Goal: Information Seeking & Learning: Learn about a topic

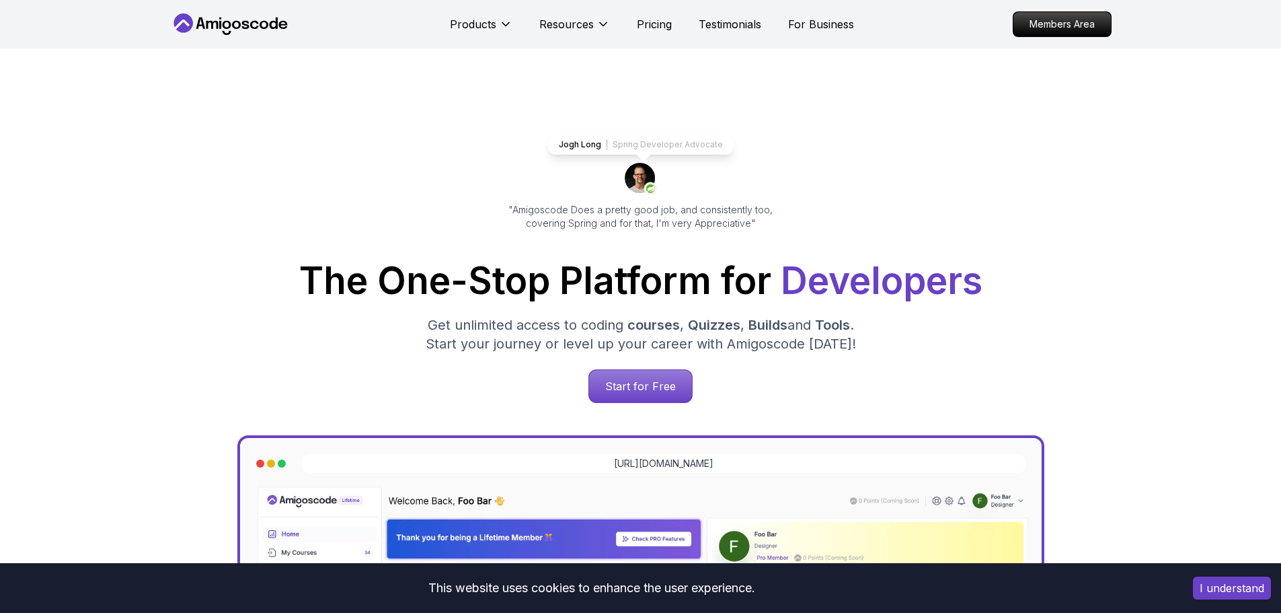
click at [1229, 589] on button "I understand" at bounding box center [1232, 587] width 78 height 23
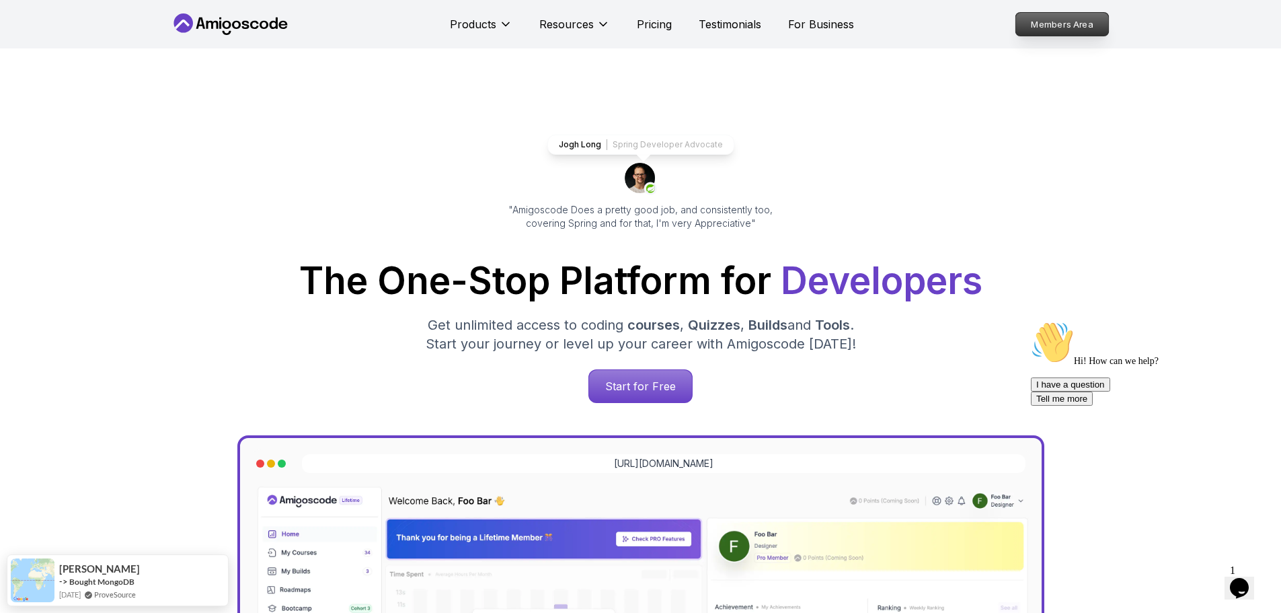
click at [1044, 15] on p "Members Area" at bounding box center [1062, 24] width 93 height 23
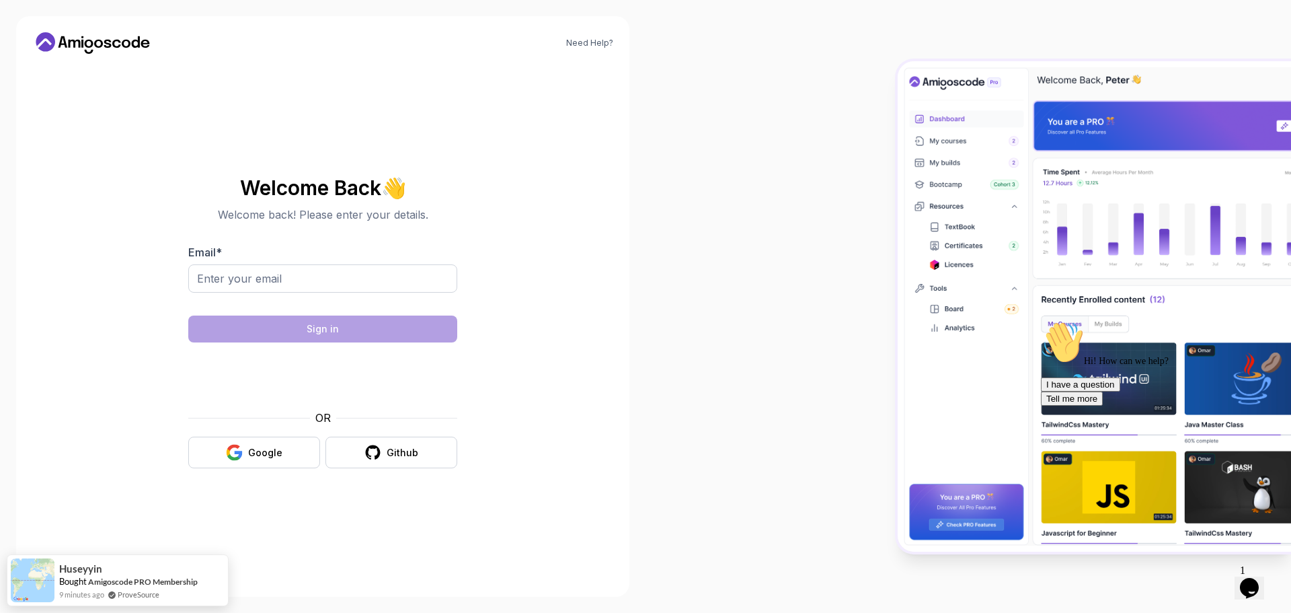
click at [244, 293] on div at bounding box center [322, 285] width 269 height 43
click at [244, 284] on input "Email *" at bounding box center [322, 278] width 269 height 28
type input "[EMAIL_ADDRESS][DOMAIN_NAME]"
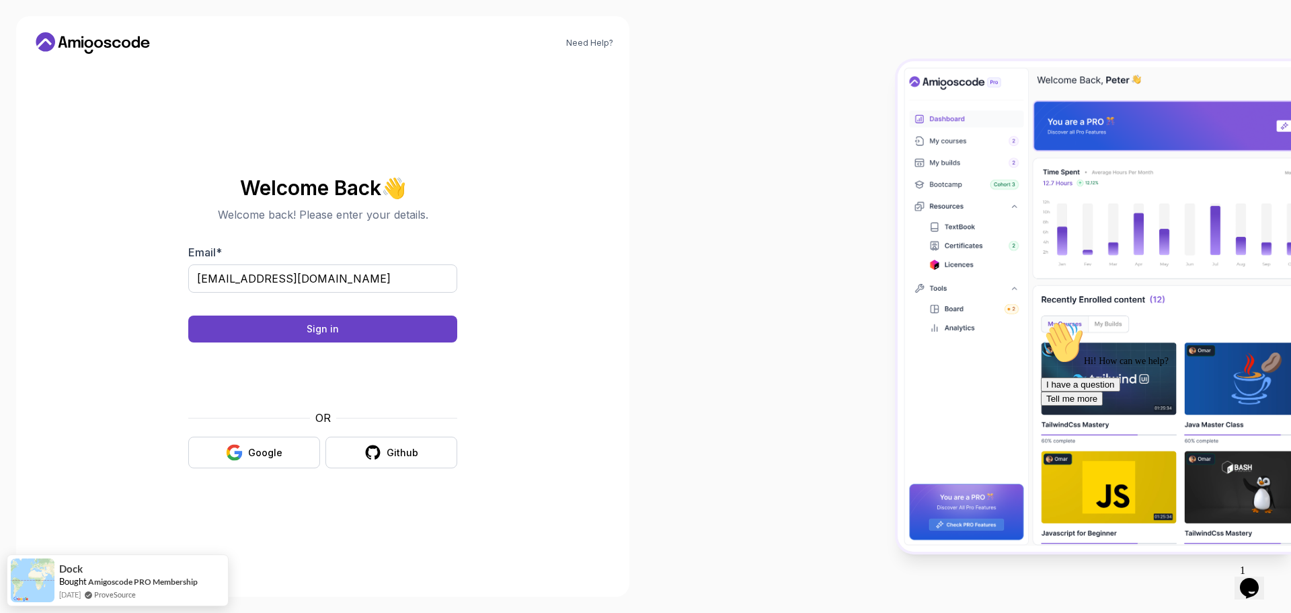
click at [841, 188] on body "Need Help? Welcome Back 👋 Welcome back! Please enter your details. Email * [EMA…" at bounding box center [645, 306] width 1291 height 613
click at [295, 322] on button "Sign in" at bounding box center [322, 328] width 269 height 27
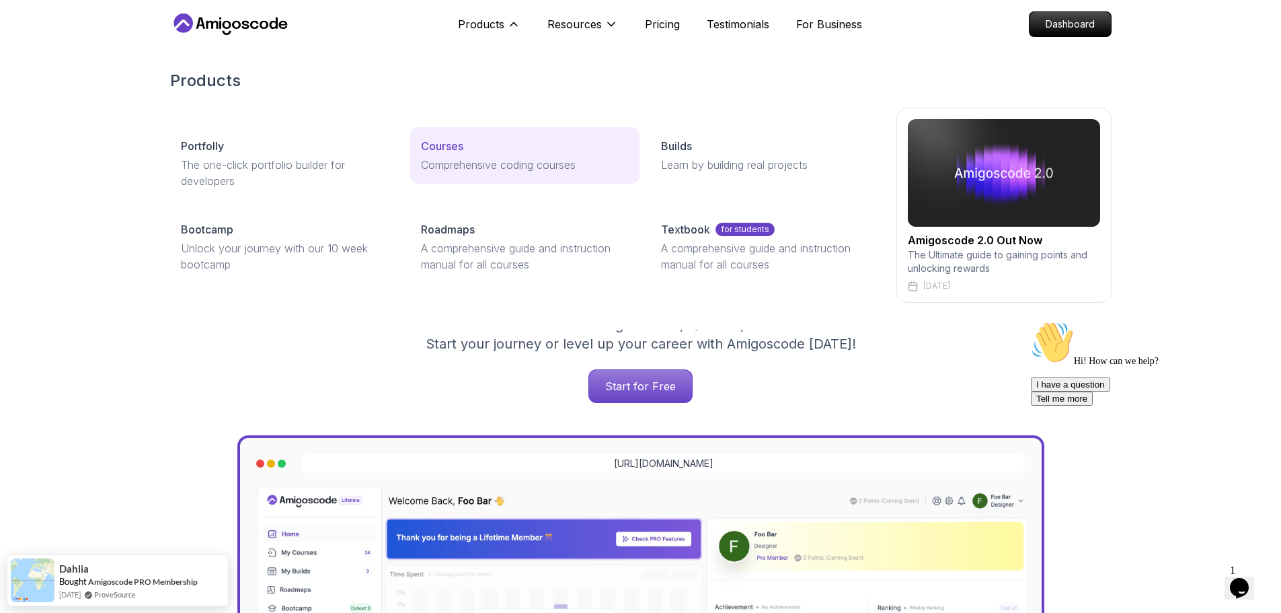
click at [467, 161] on p "Comprehensive coding courses" at bounding box center [525, 165] width 208 height 16
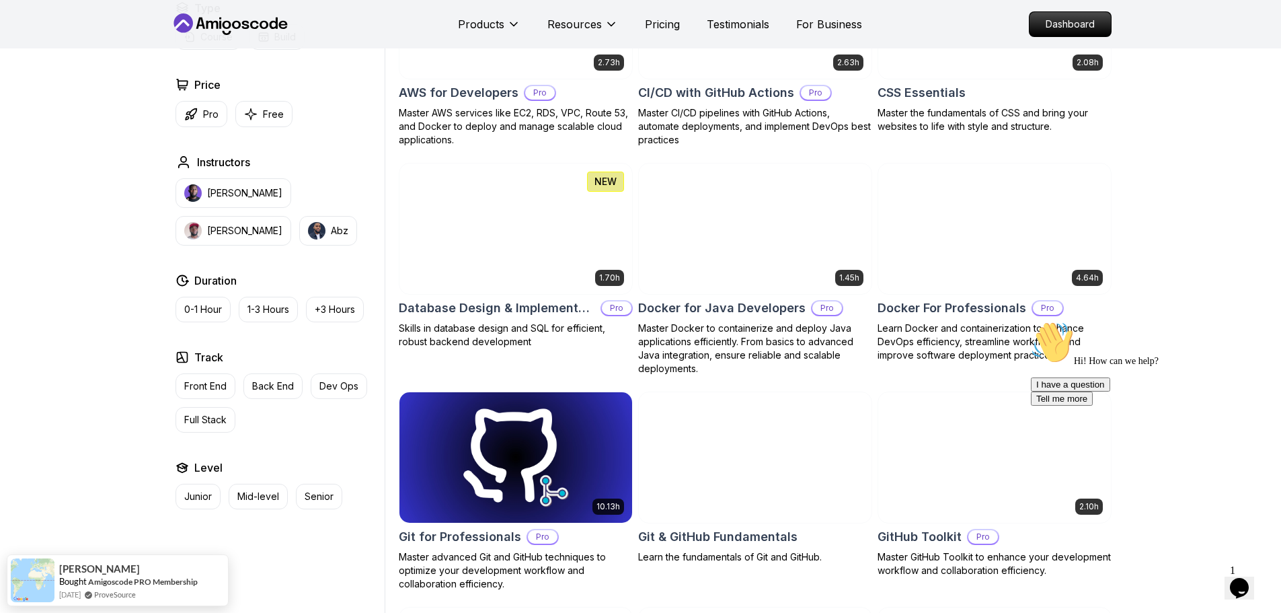
scroll to position [1143, 0]
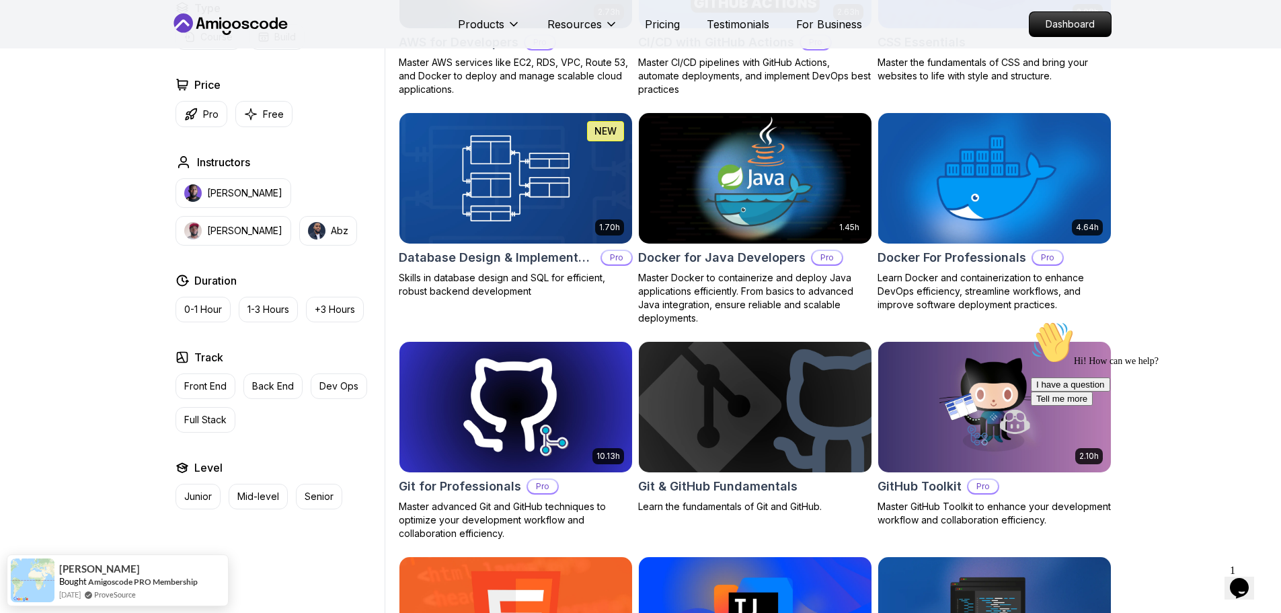
click at [727, 197] on img at bounding box center [755, 178] width 244 height 137
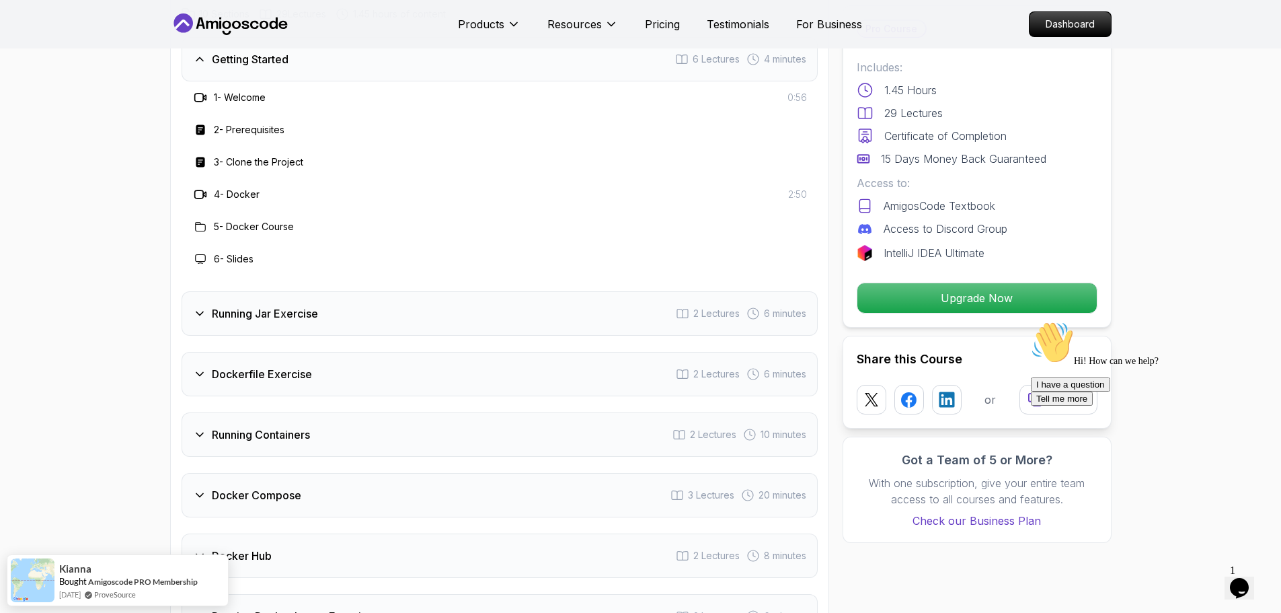
scroll to position [1749, 0]
click at [295, 305] on h3 "Running Jar Exercise" at bounding box center [265, 313] width 106 height 16
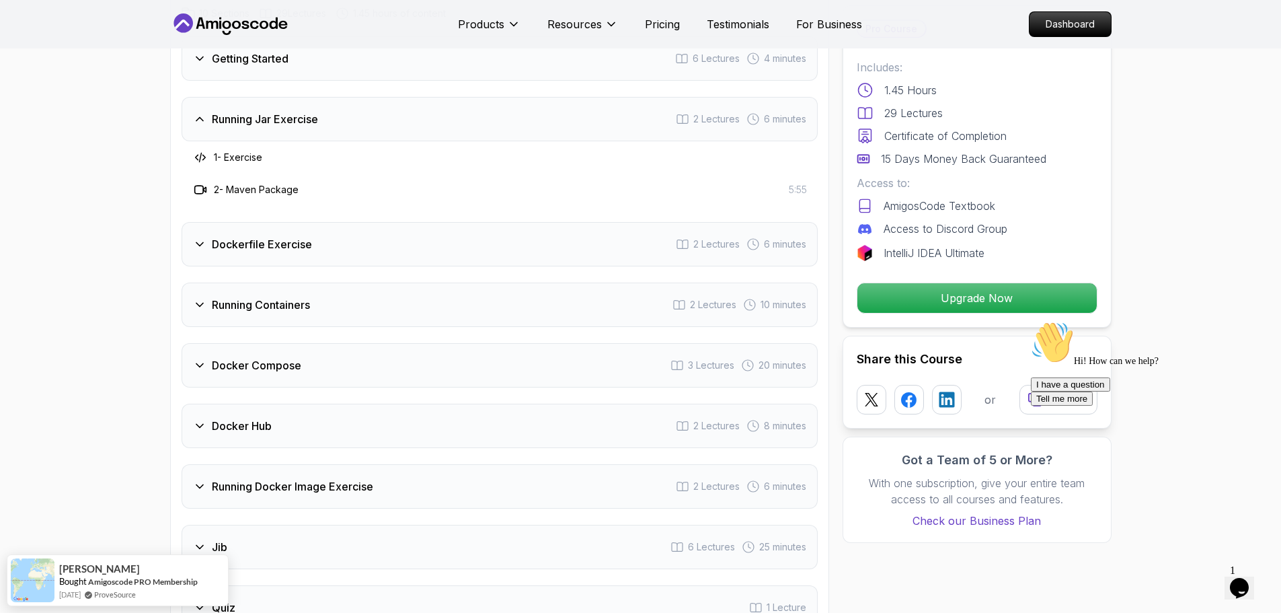
click at [262, 111] on h3 "Running Jar Exercise" at bounding box center [265, 119] width 106 height 16
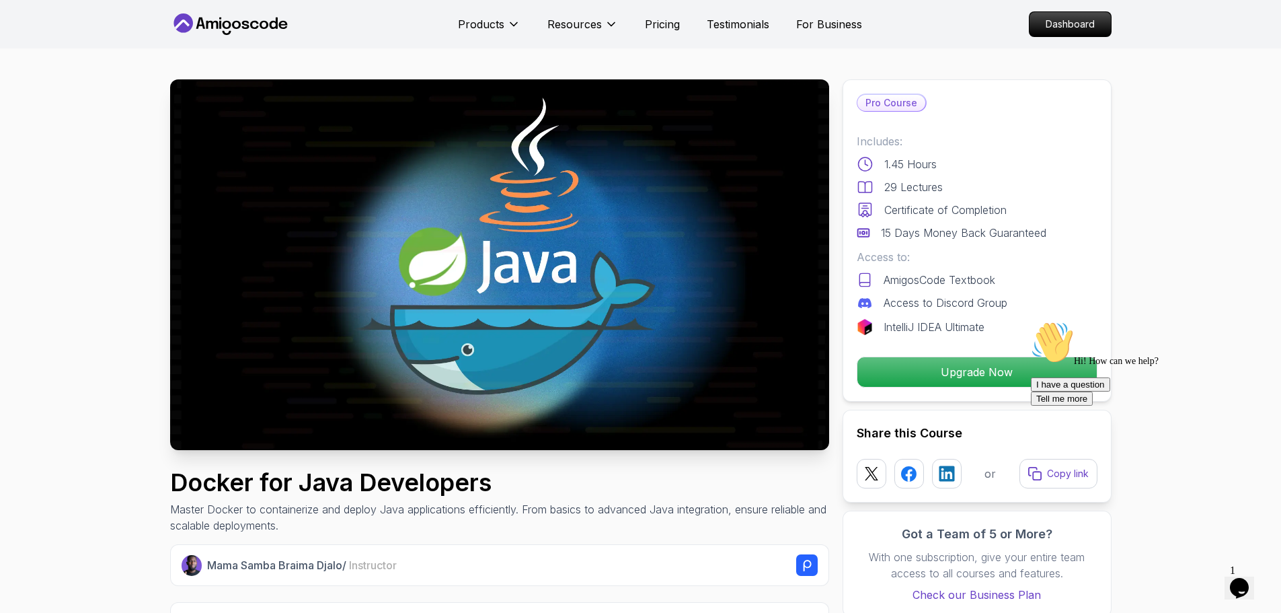
scroll to position [0, 0]
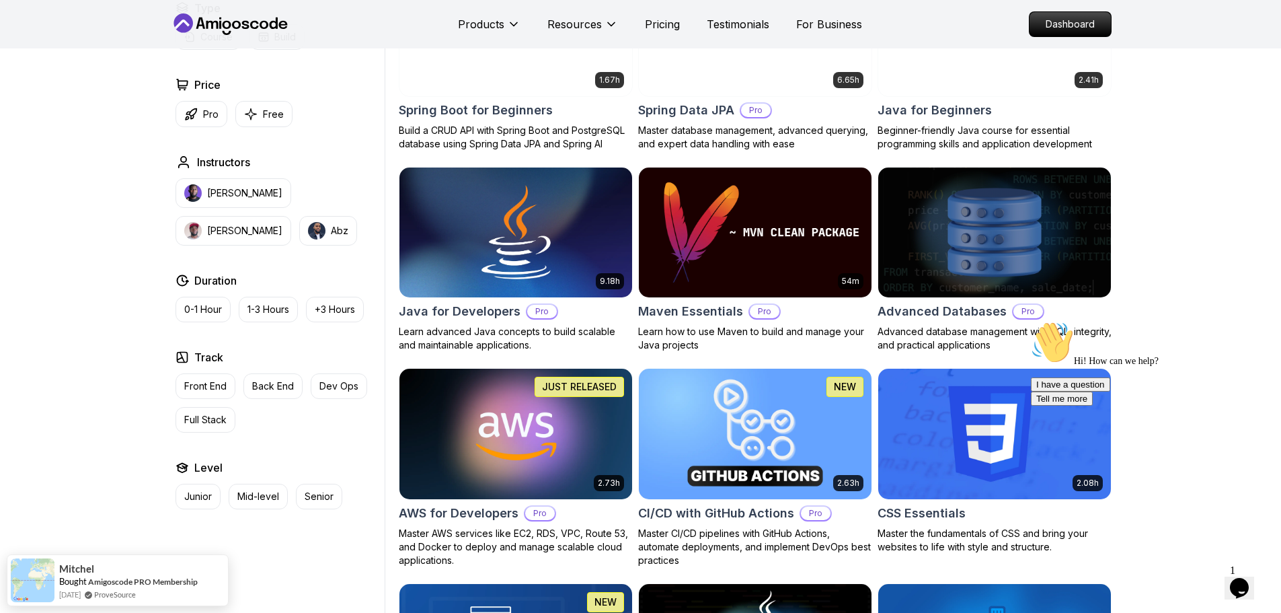
scroll to position [605, 0]
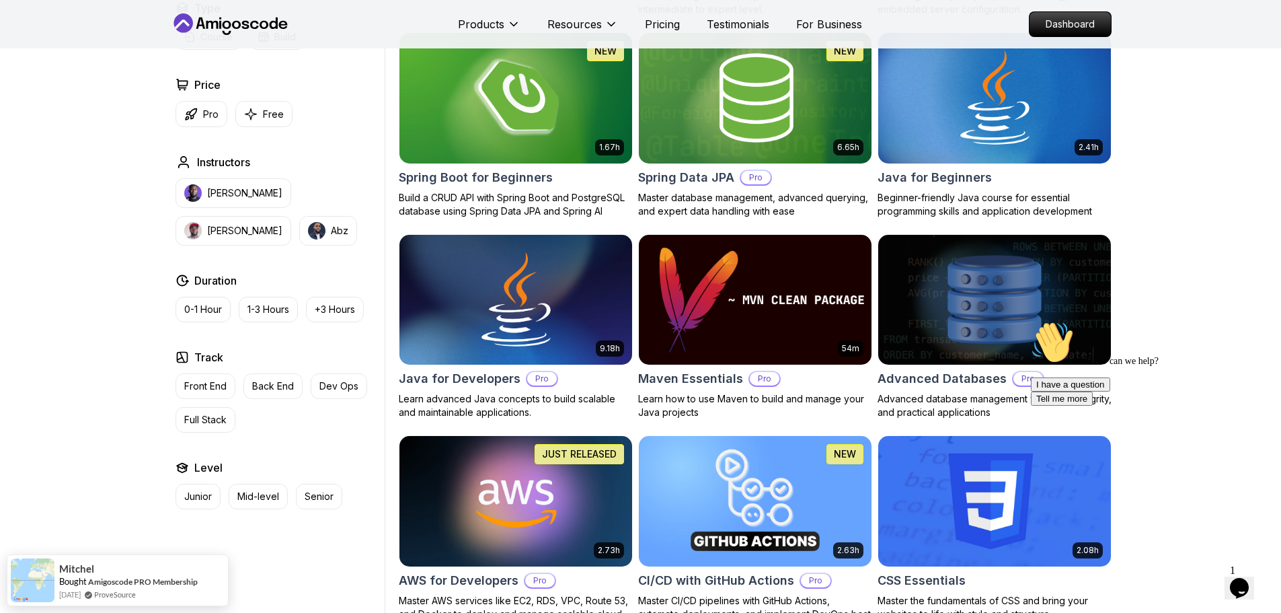
click at [763, 309] on img at bounding box center [755, 299] width 244 height 137
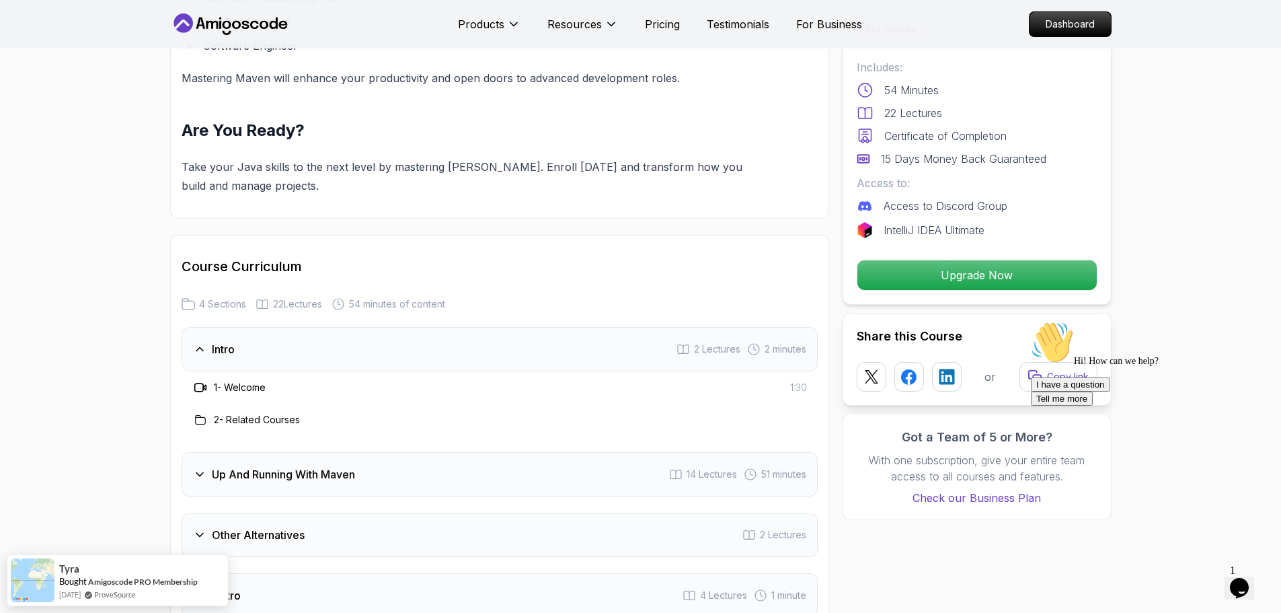
scroll to position [1480, 0]
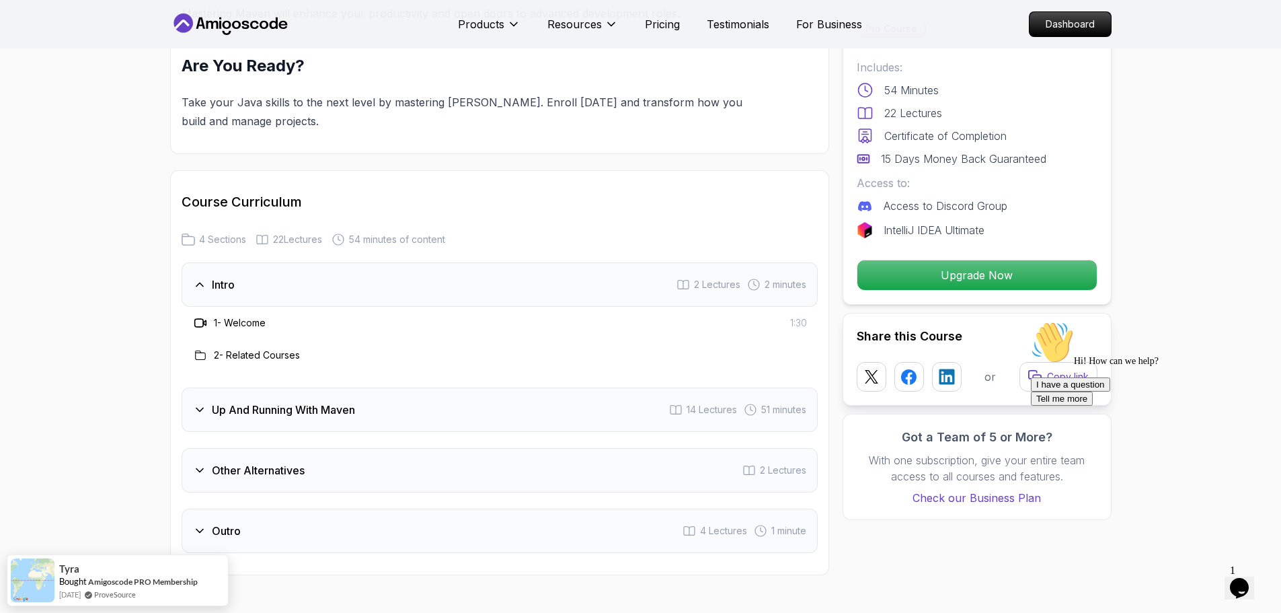
click at [367, 411] on div "Up And Running With Maven 14 Lectures 51 minutes" at bounding box center [500, 409] width 636 height 44
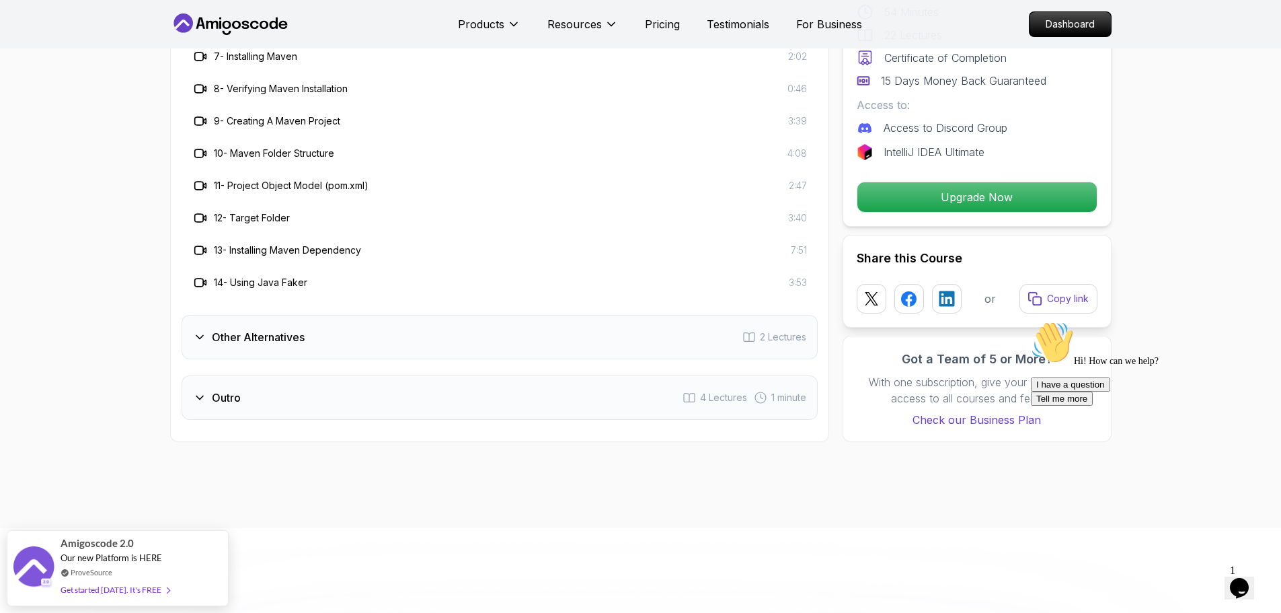
scroll to position [2085, 0]
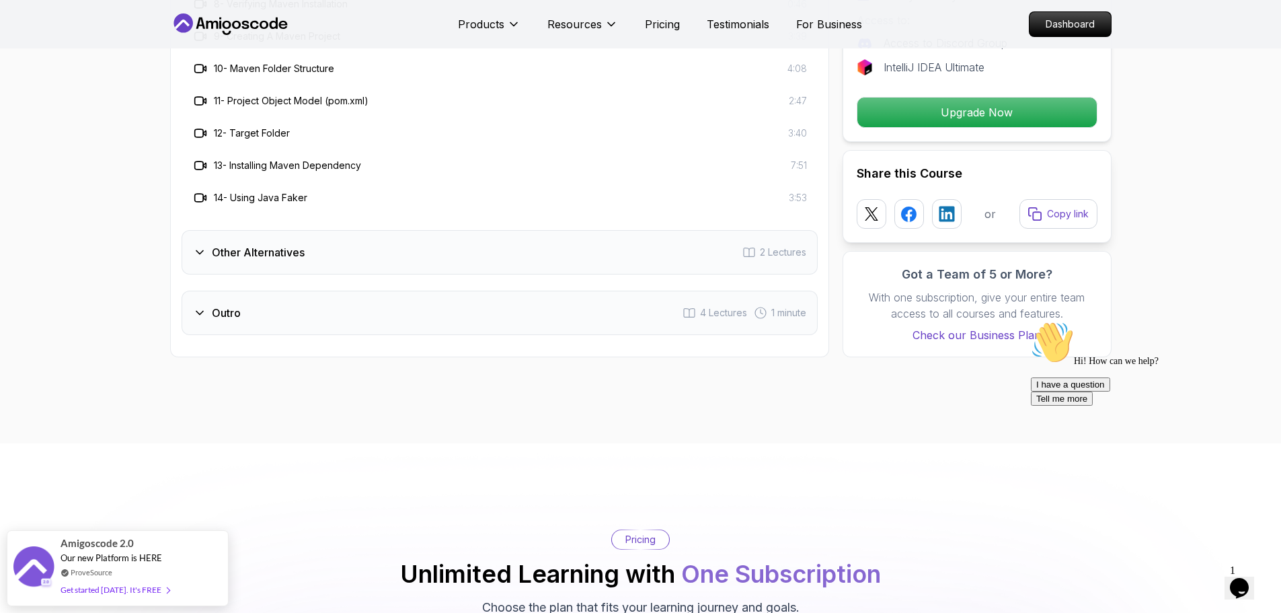
click at [330, 258] on div "Other Alternatives 2 Lectures" at bounding box center [500, 252] width 636 height 44
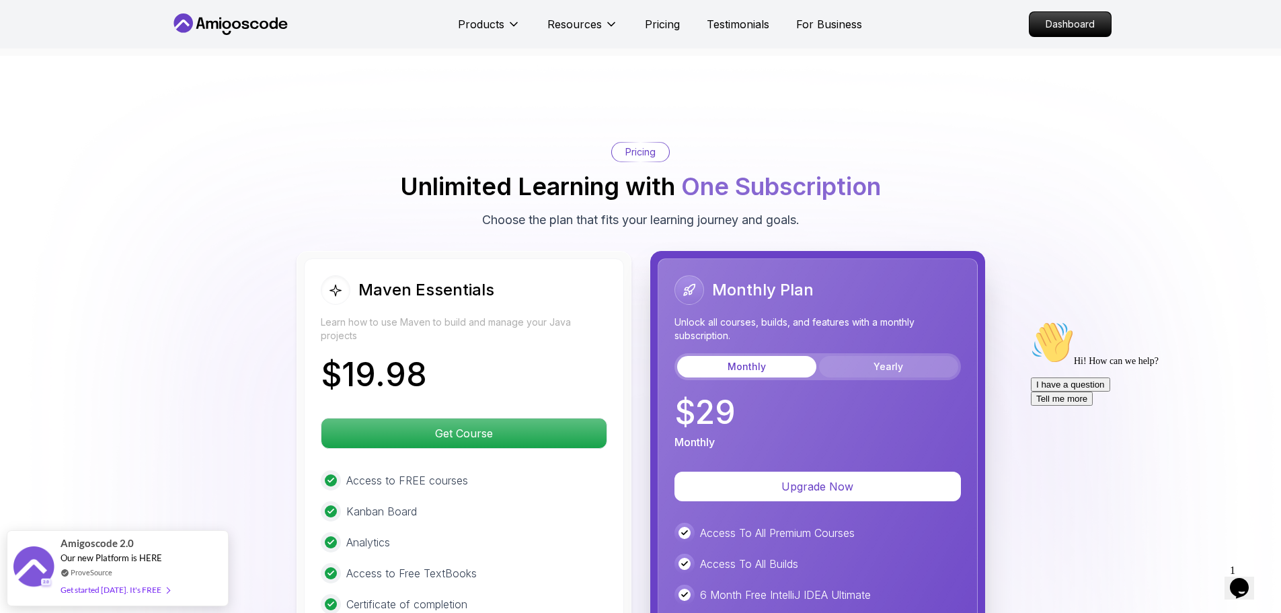
click at [873, 365] on button "Yearly" at bounding box center [888, 367] width 139 height 22
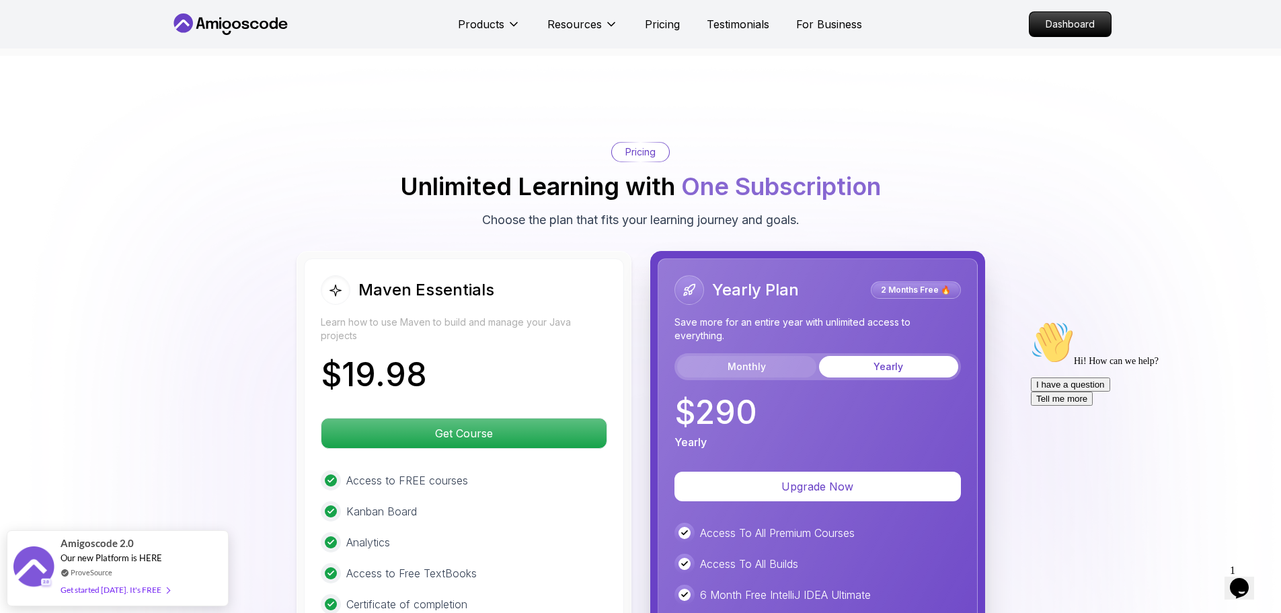
click at [730, 364] on button "Monthly" at bounding box center [746, 367] width 139 height 22
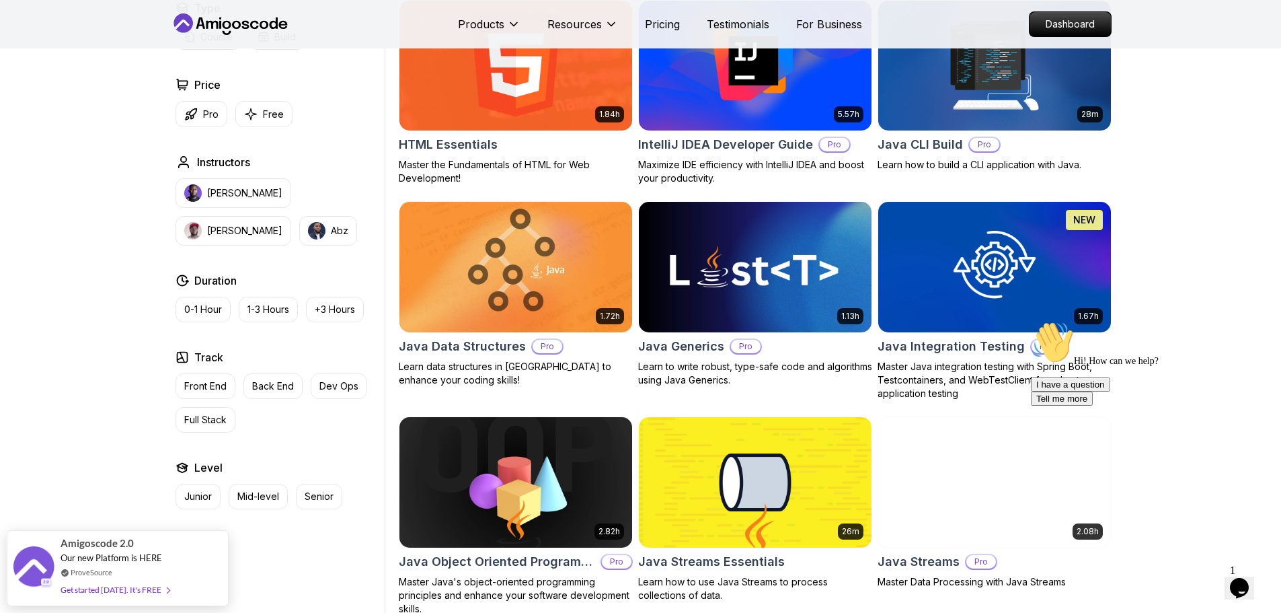
scroll to position [1749, 0]
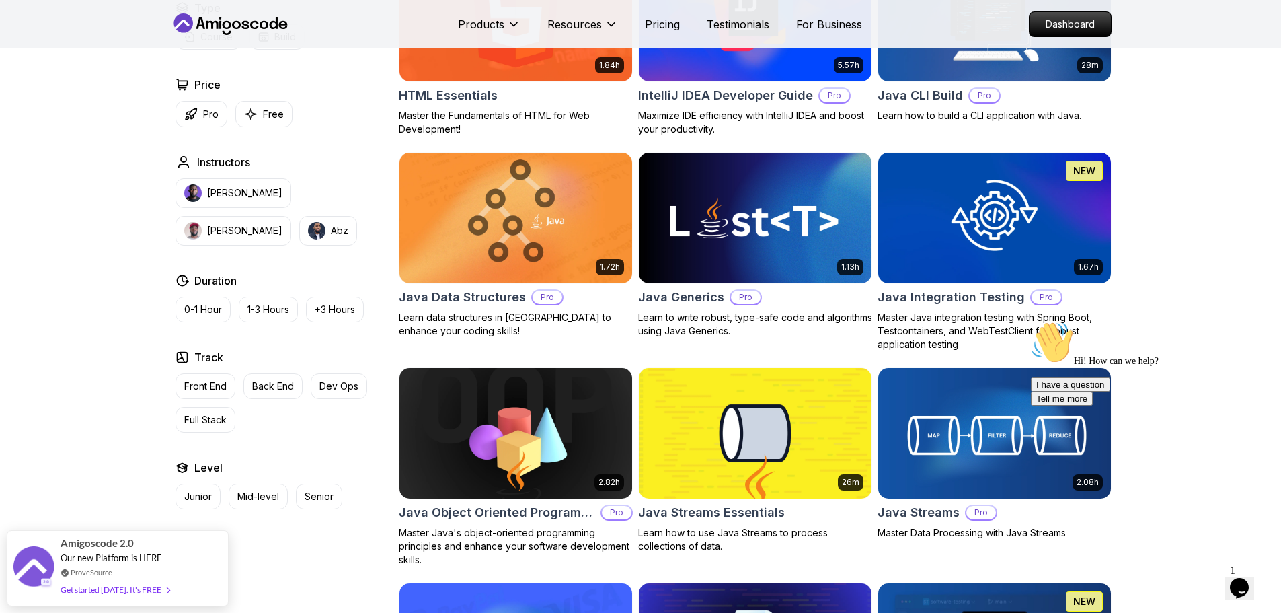
click at [985, 214] on img at bounding box center [994, 217] width 244 height 137
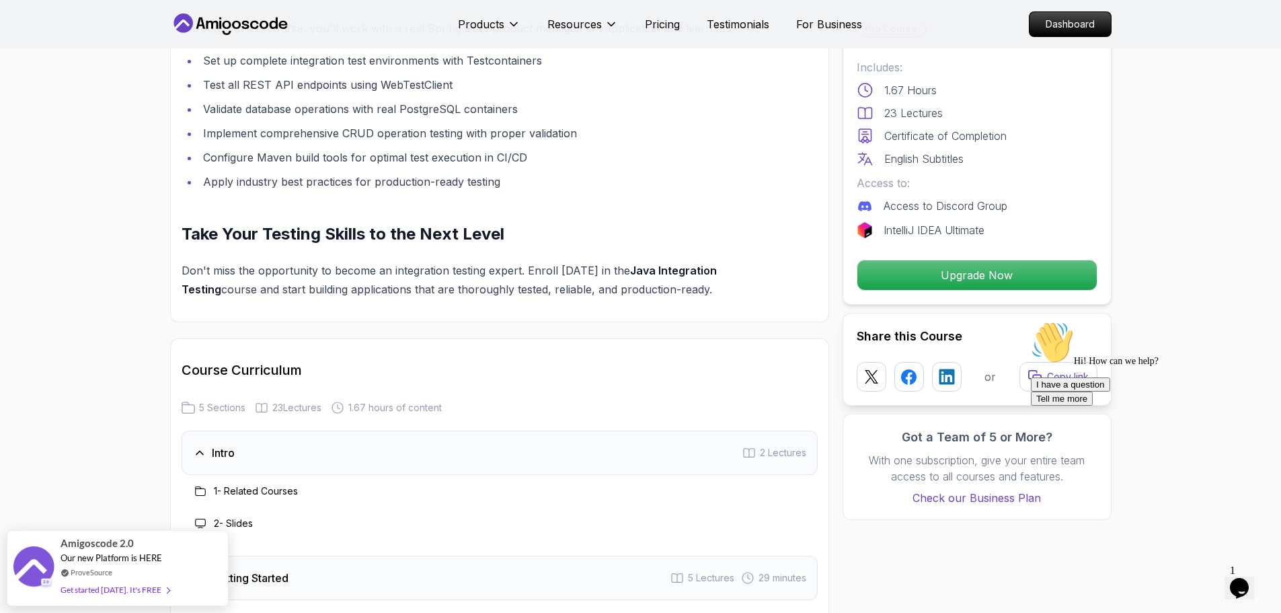
scroll to position [1950, 0]
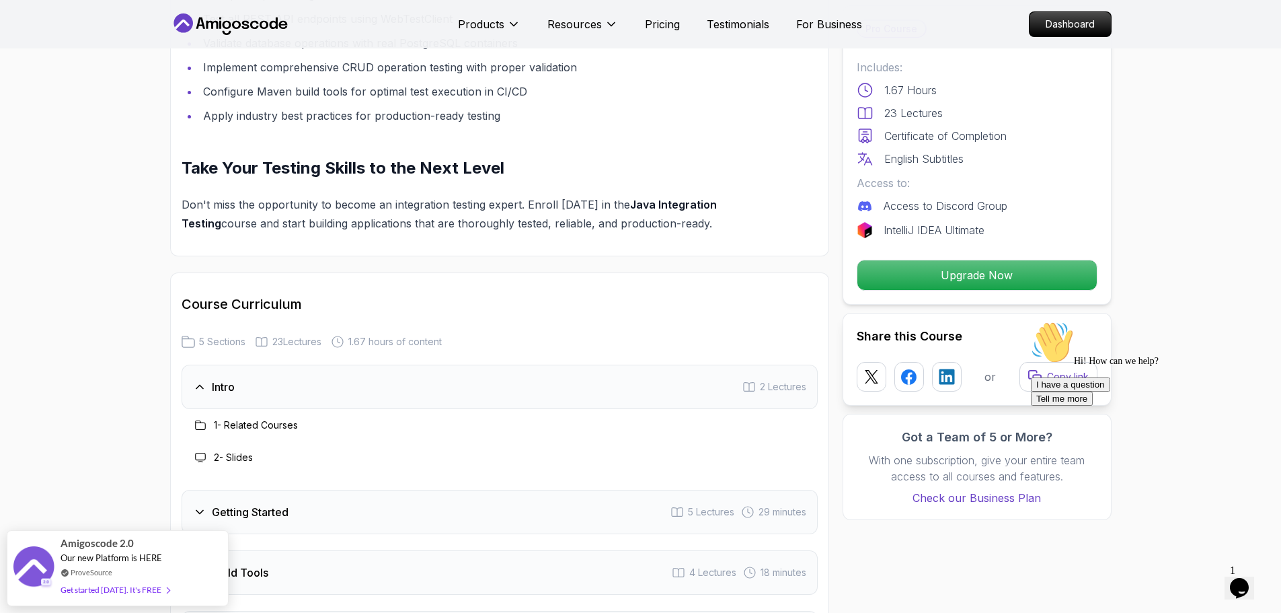
click at [493, 313] on h2 "Course Curriculum" at bounding box center [500, 304] width 636 height 19
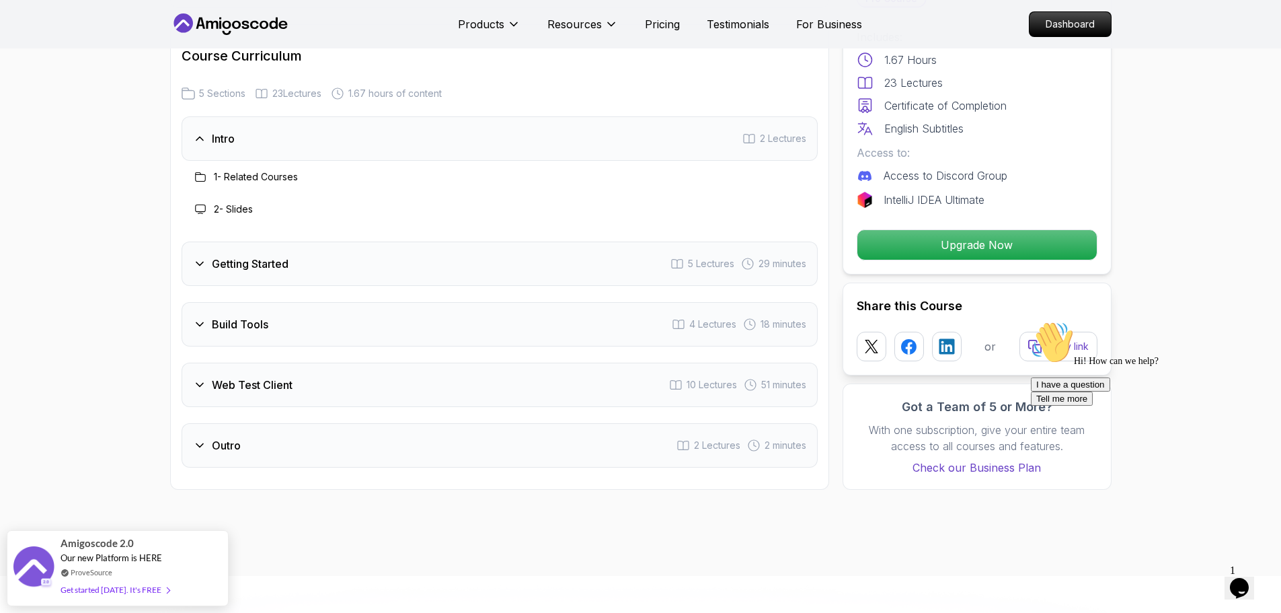
scroll to position [2219, 0]
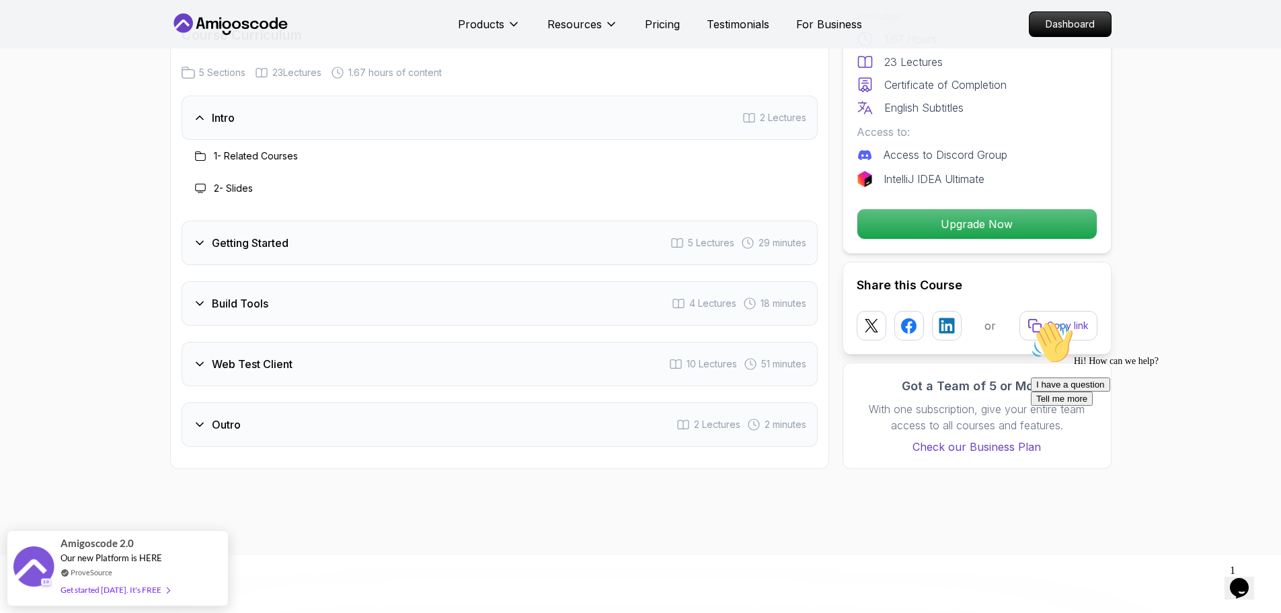
click at [313, 264] on div "Getting Started 5 Lectures 29 minutes" at bounding box center [500, 243] width 636 height 44
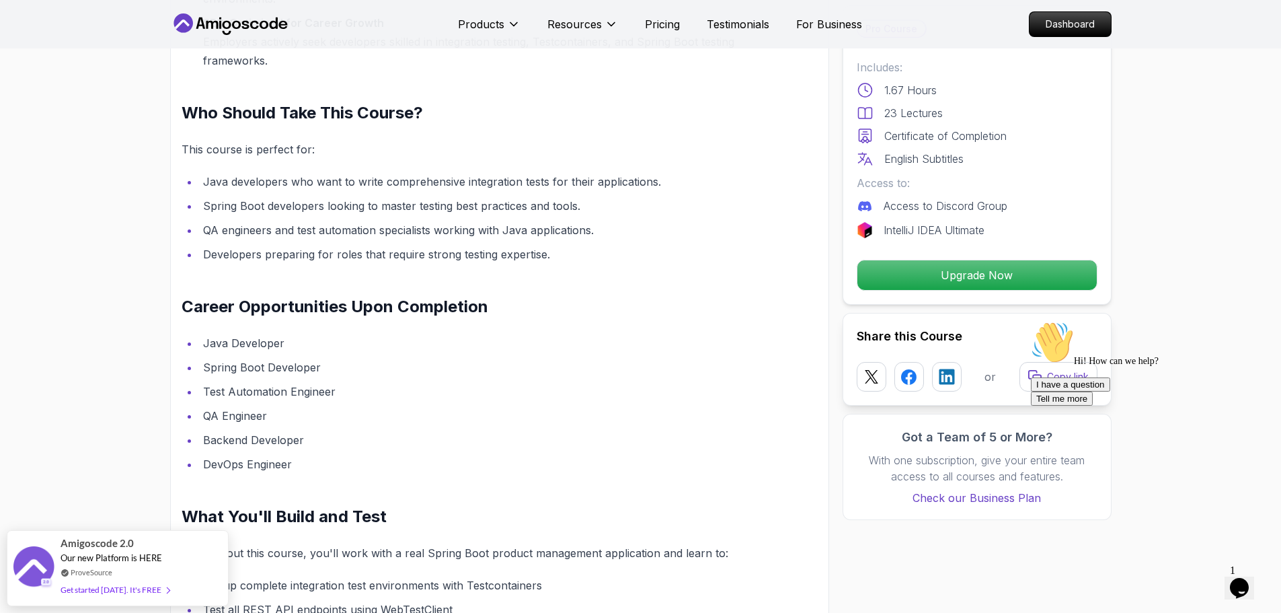
scroll to position [0, 0]
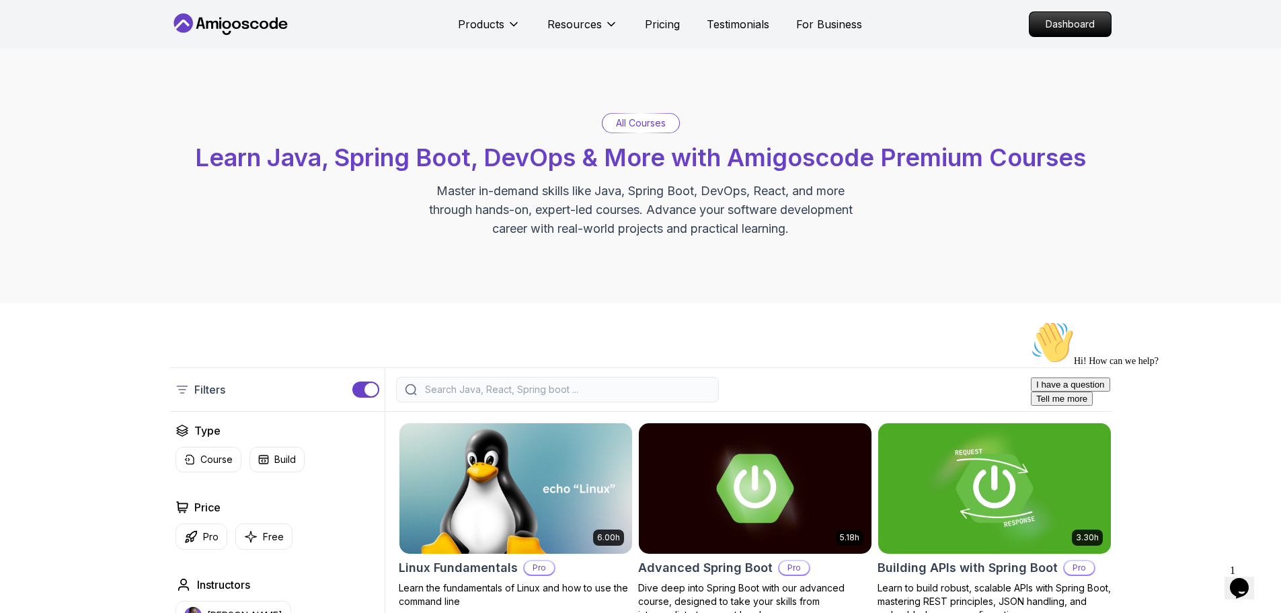
click at [730, 73] on div "All Courses Learn Java, Spring Boot, DevOps & More with Amigoscode Premium Cour…" at bounding box center [640, 175] width 1281 height 254
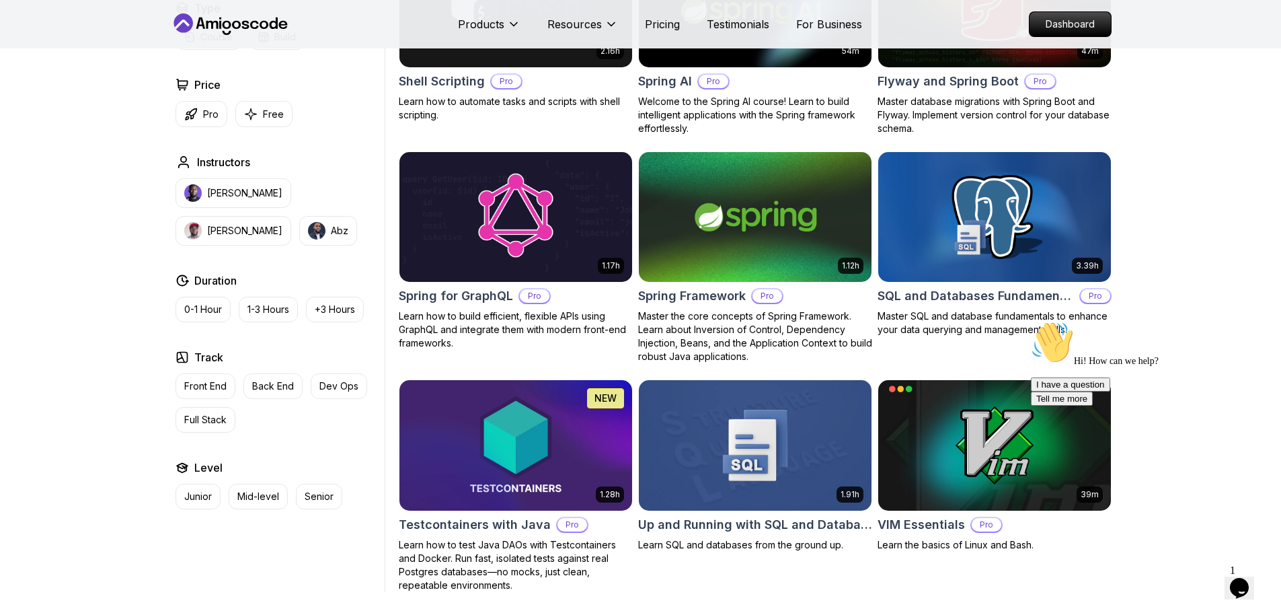
scroll to position [3389, 0]
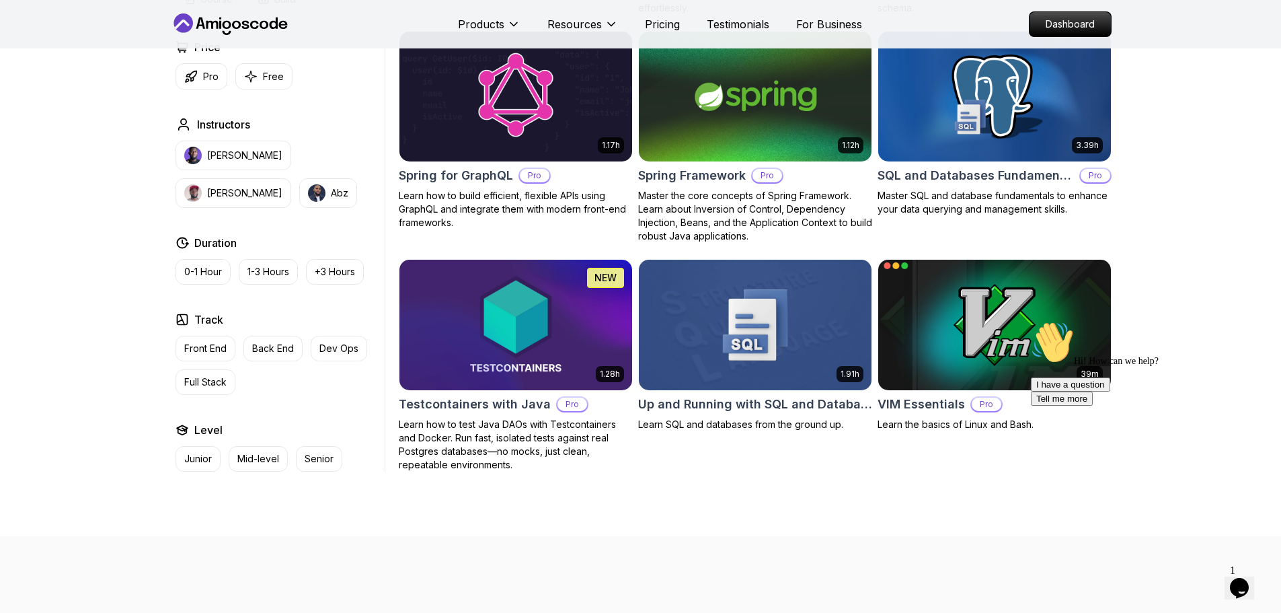
click at [976, 299] on img at bounding box center [994, 324] width 244 height 137
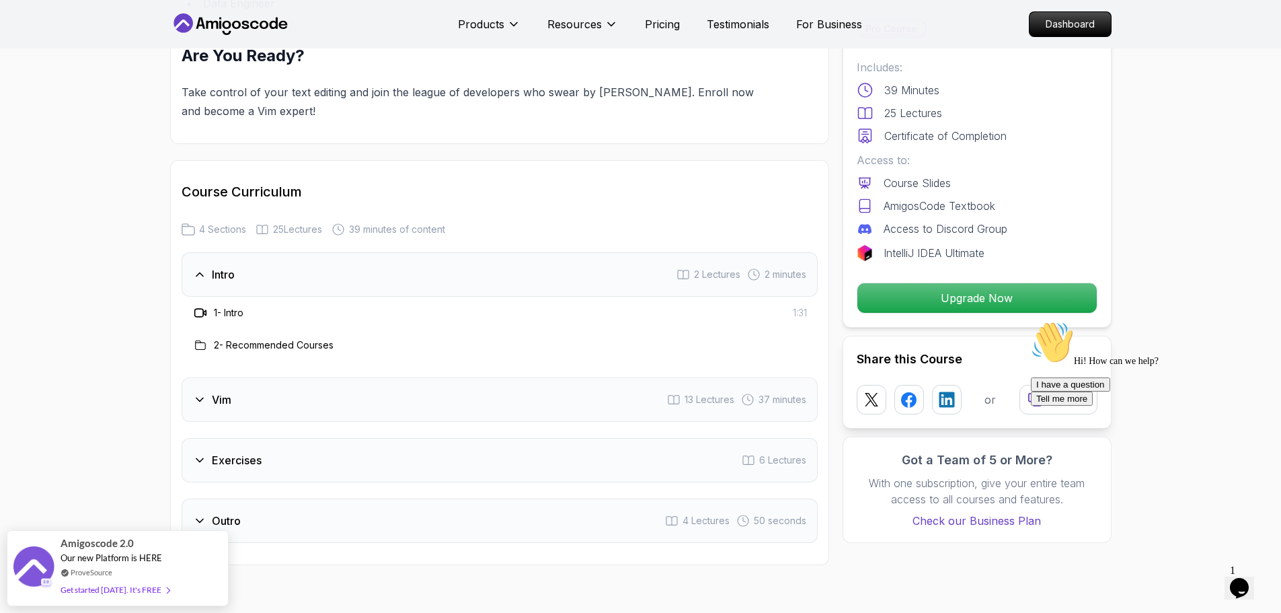
scroll to position [1480, 0]
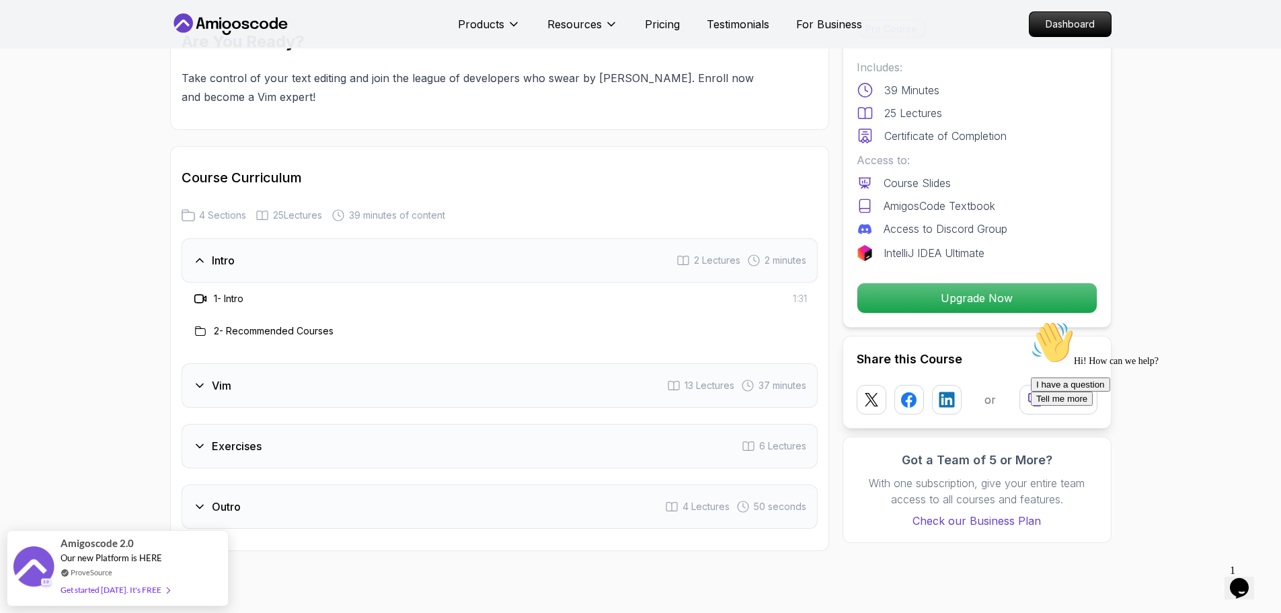
click at [353, 376] on div "Vim 13 Lectures 37 minutes" at bounding box center [500, 385] width 636 height 44
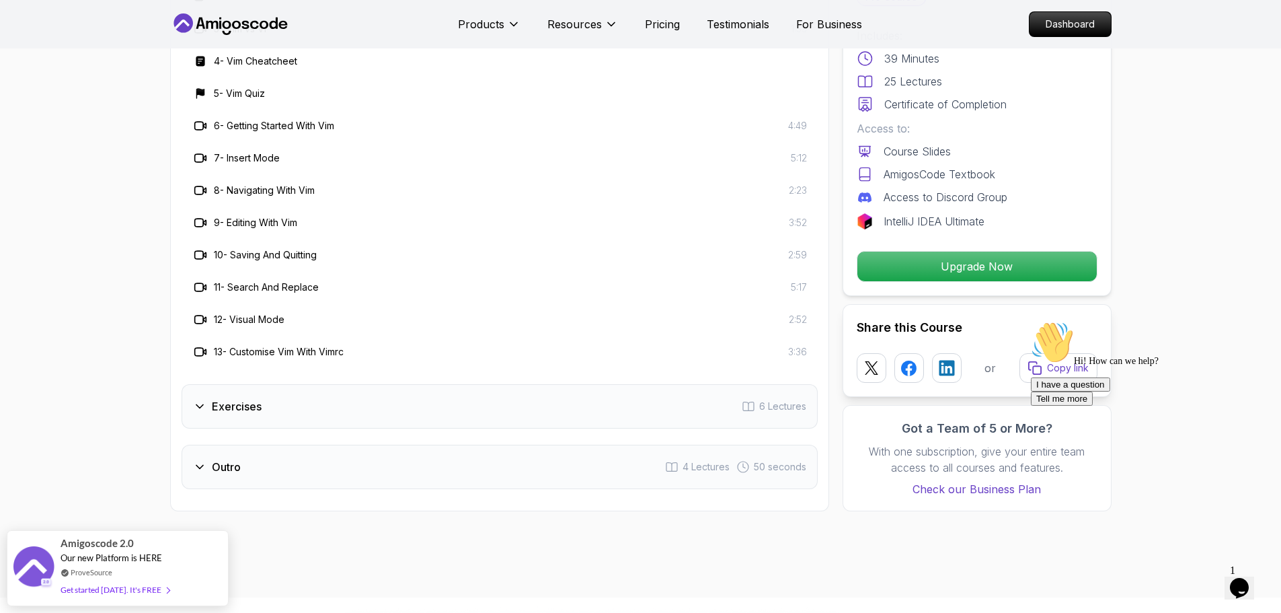
scroll to position [1883, 0]
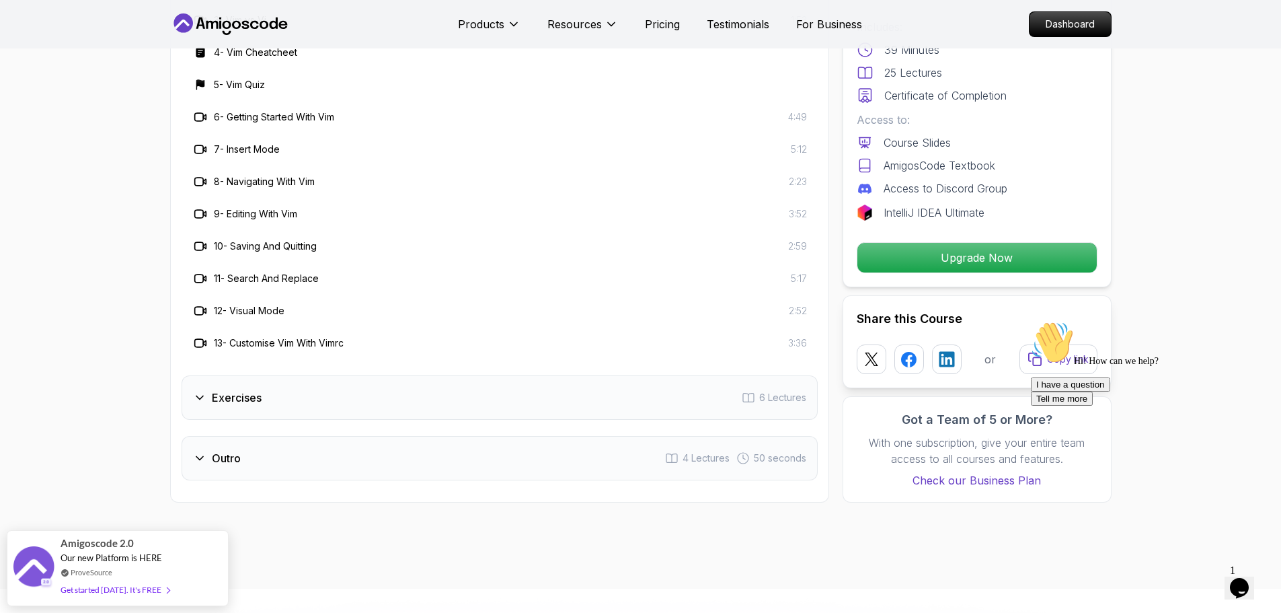
click at [350, 391] on div "Exercises 6 Lectures" at bounding box center [500, 397] width 636 height 44
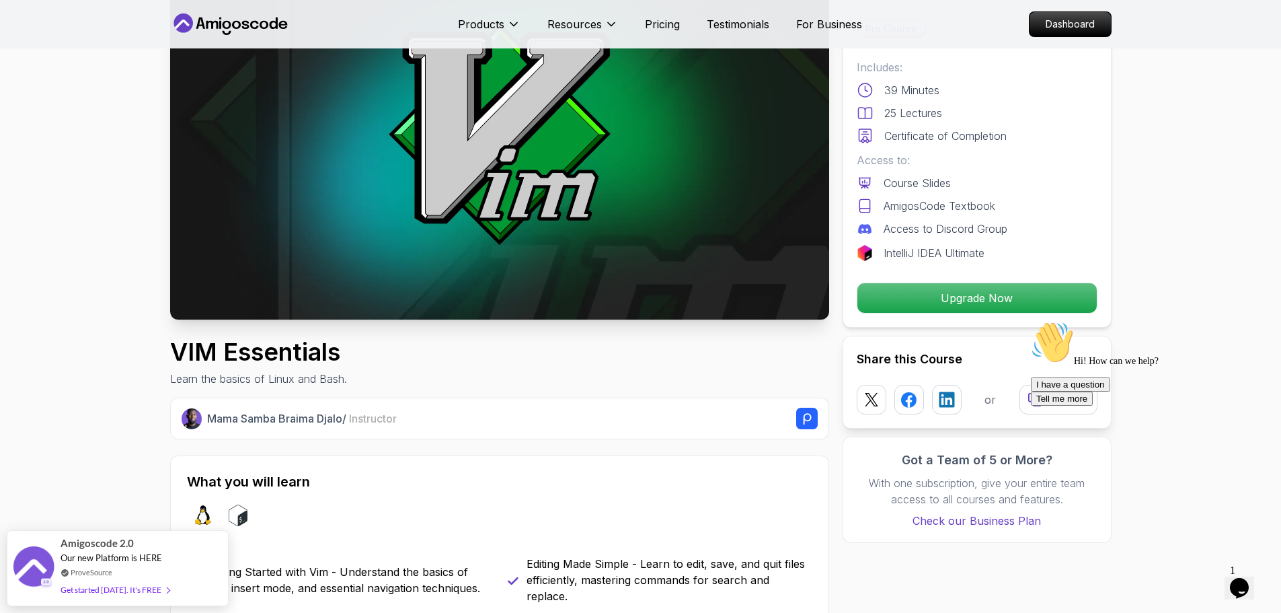
scroll to position [0, 0]
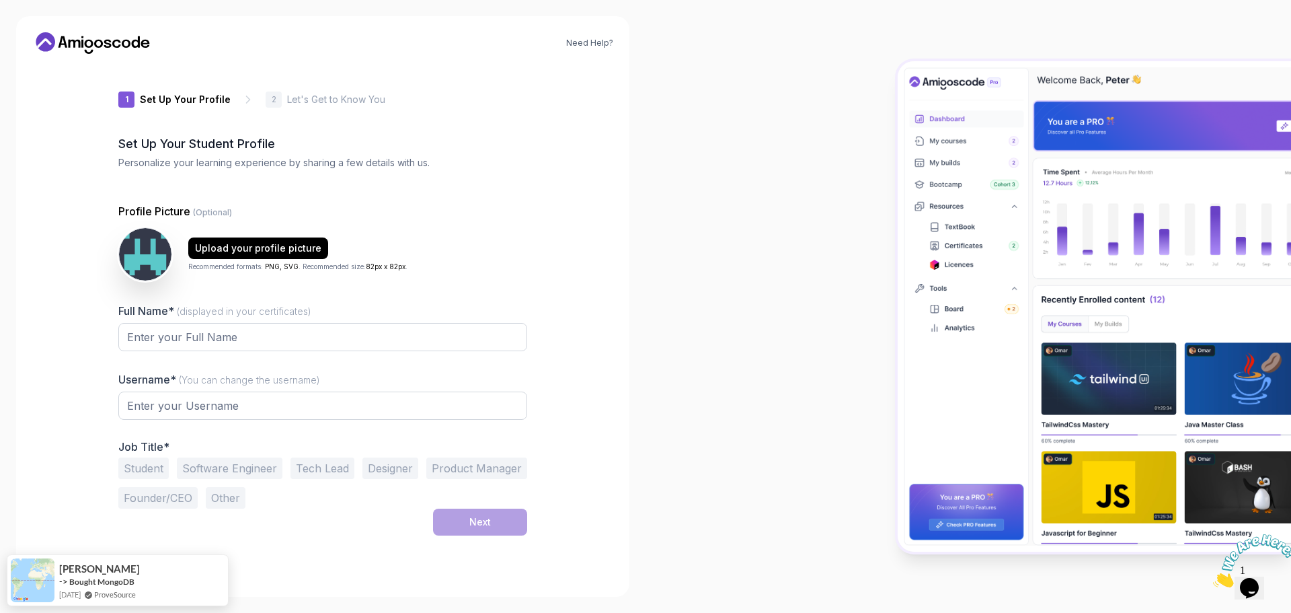
type input "sharpmongoosee1321"
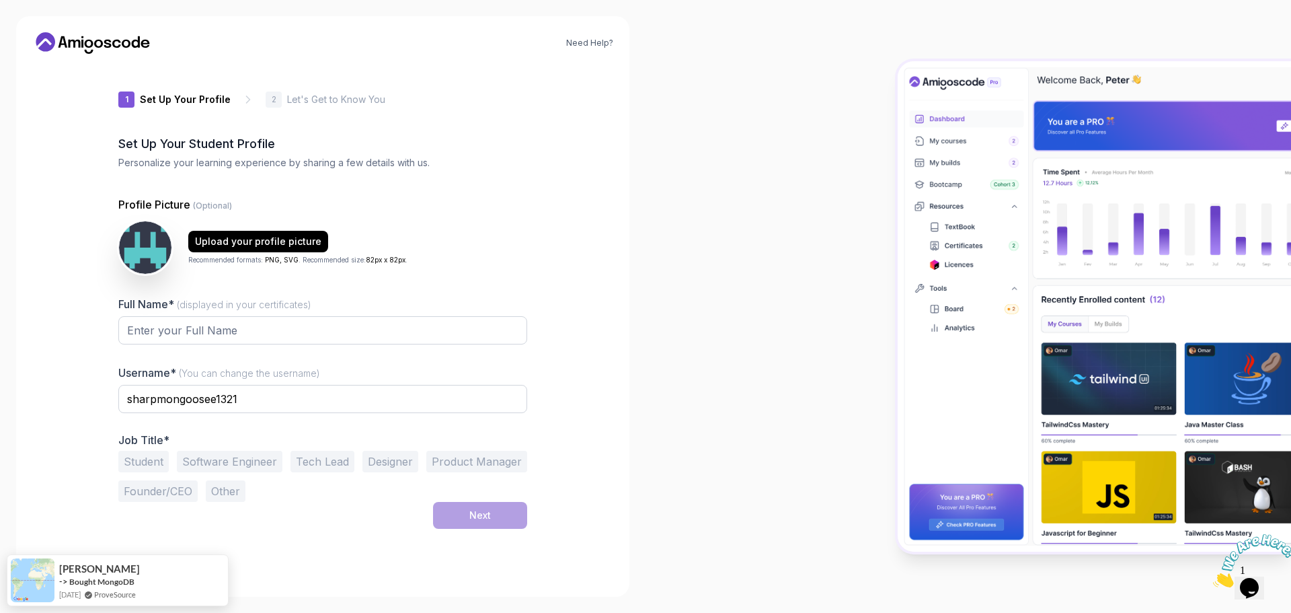
click at [525, 244] on div "Upload your profile picture Recommended formats: PNG, SVG . Recommended size: 8…" at bounding box center [322, 248] width 409 height 54
